Goal: Task Accomplishment & Management: Manage account settings

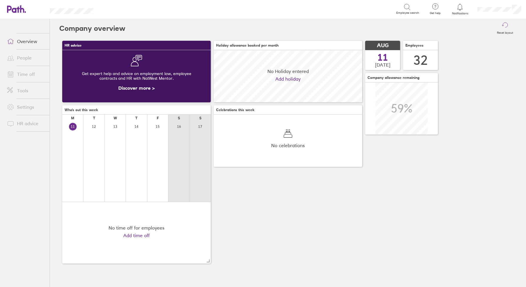
scroll to position [52, 148]
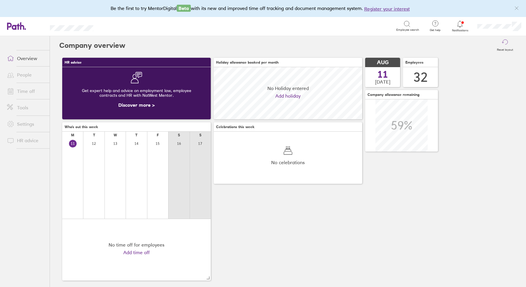
click at [21, 72] on link "People" at bounding box center [25, 75] width 47 height 12
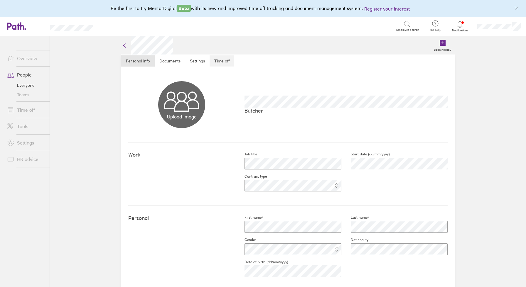
click at [224, 61] on link "Time off" at bounding box center [222, 61] width 25 height 12
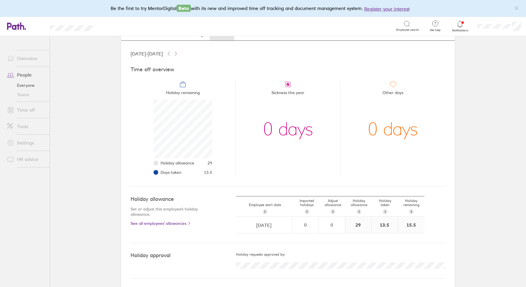
click at [24, 109] on link "Time off" at bounding box center [25, 110] width 47 height 12
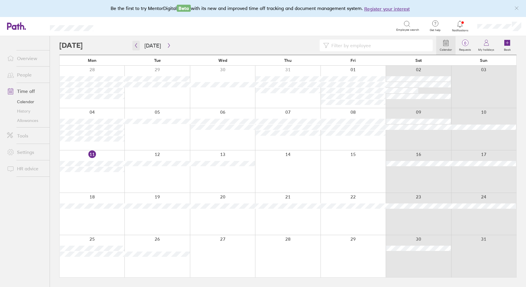
click at [135, 45] on icon "button" at bounding box center [136, 45] width 4 height 5
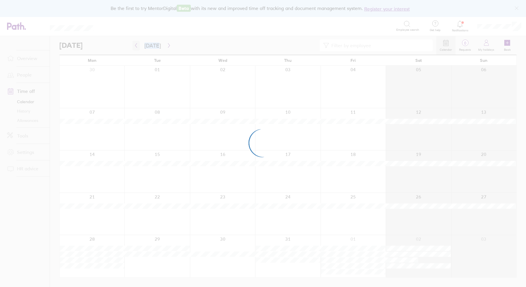
click at [135, 45] on div at bounding box center [263, 143] width 526 height 287
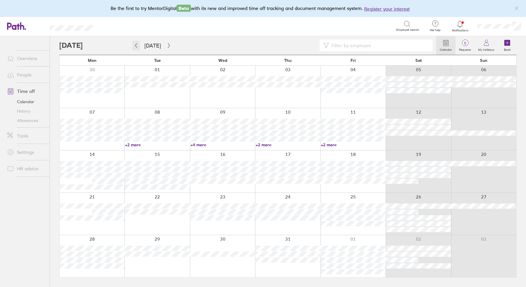
click at [135, 45] on icon "button" at bounding box center [136, 45] width 4 height 5
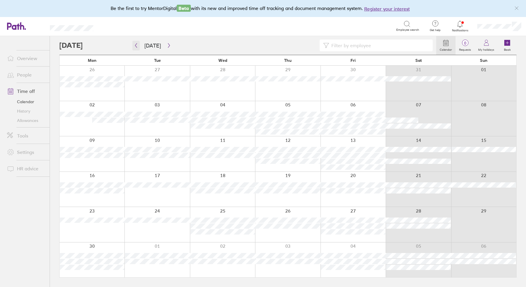
click at [135, 45] on icon "button" at bounding box center [136, 45] width 4 height 5
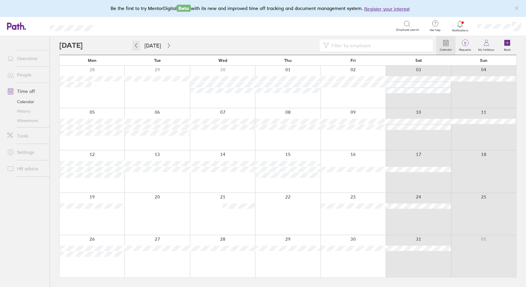
click at [135, 45] on icon "button" at bounding box center [136, 45] width 4 height 5
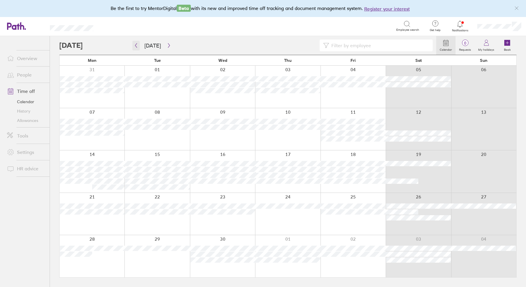
click at [136, 46] on icon "button" at bounding box center [136, 45] width 4 height 5
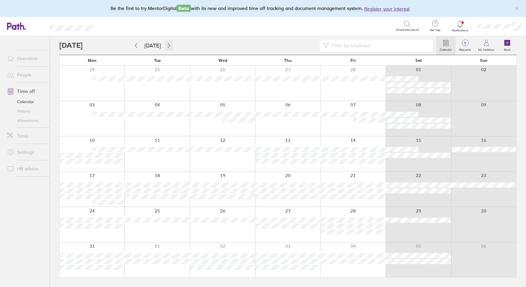
click at [167, 44] on icon "button" at bounding box center [169, 45] width 4 height 5
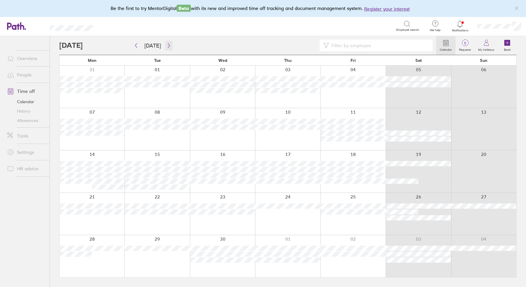
click at [167, 44] on icon "button" at bounding box center [169, 45] width 4 height 5
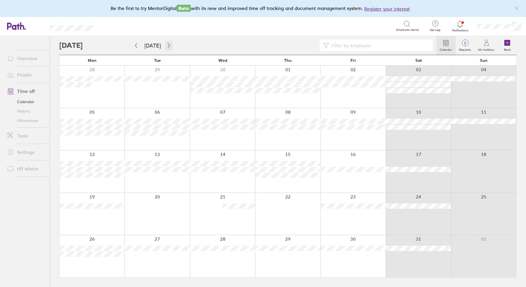
click at [167, 44] on icon "button" at bounding box center [169, 45] width 4 height 5
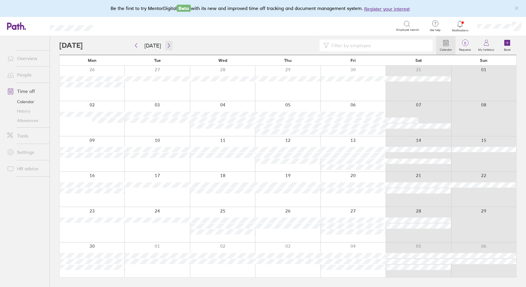
click at [168, 44] on icon "button" at bounding box center [169, 45] width 2 height 4
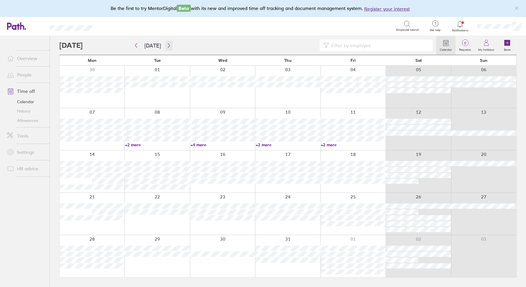
click at [168, 44] on icon "button" at bounding box center [169, 45] width 2 height 4
